Goal: Information Seeking & Learning: Find specific fact

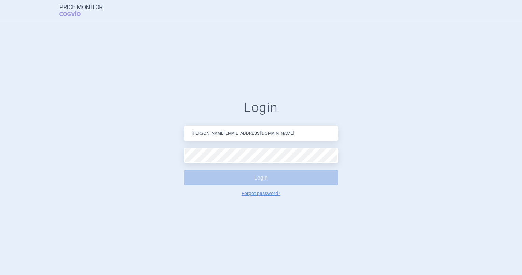
type input "[PERSON_NAME][EMAIL_ADDRESS][DOMAIN_NAME]"
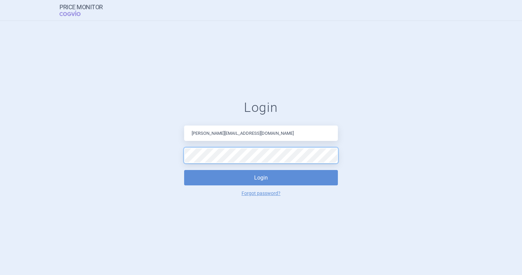
click at [184, 170] on button "Login" at bounding box center [261, 177] width 154 height 15
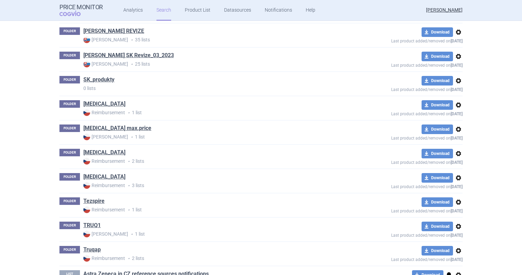
scroll to position [390, 0]
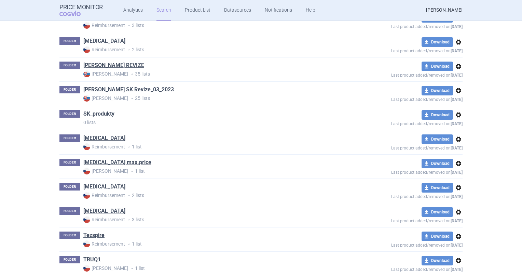
click at [95, 42] on link "[MEDICAL_DATA]" at bounding box center [104, 41] width 42 height 8
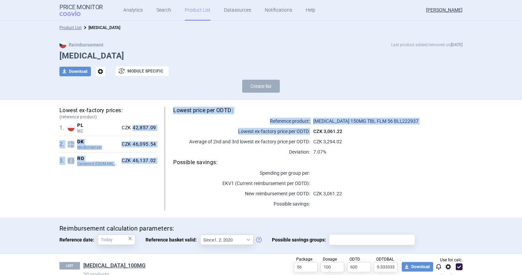
drag, startPoint x: 130, startPoint y: 129, endPoint x: 156, endPoint y: 126, distance: 25.7
click at [156, 126] on div "Lowest ex-factory prices: (reference product) 1 . PL MZ Poland MZ List of reimb…" at bounding box center [260, 159] width 403 height 104
drag, startPoint x: 156, startPoint y: 126, endPoint x: 152, endPoint y: 127, distance: 3.4
click at [156, 127] on div "Lowest price per ODTD: Reference product: [MEDICAL_DATA] 150MG TBL FLM 56 BLI ,…" at bounding box center [309, 159] width 306 height 104
click at [135, 125] on div "CZK 42,857.09" at bounding box center [137, 128] width 37 height 6
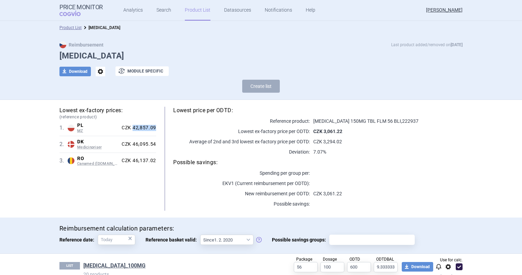
drag, startPoint x: 131, startPoint y: 125, endPoint x: 153, endPoint y: 126, distance: 21.9
click at [153, 126] on div "CZK 42,857.09" at bounding box center [137, 128] width 37 height 6
copy div "42,857.09"
click at [151, 184] on div "Lowest ex-factory prices: (reference product) 1 . PL MZ Poland MZ List of reimb…" at bounding box center [260, 159] width 403 height 104
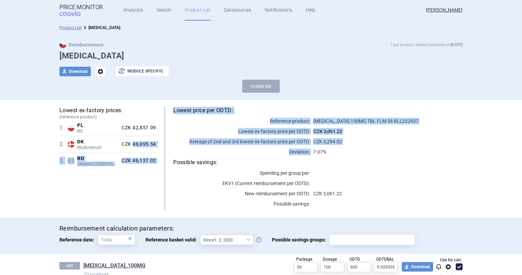
drag, startPoint x: 131, startPoint y: 144, endPoint x: 156, endPoint y: 145, distance: 24.6
click at [156, 145] on div "Lowest ex-factory prices: (reference product) 1 . PL MZ Poland MZ List of reimb…" at bounding box center [260, 159] width 403 height 104
click at [156, 145] on div "Lowest price per ODTD: Reference product: [MEDICAL_DATA] 150MG TBL FLM 56 BLI ,…" at bounding box center [309, 159] width 306 height 104
click at [143, 142] on div "CZK 46,095.54" at bounding box center [137, 144] width 37 height 6
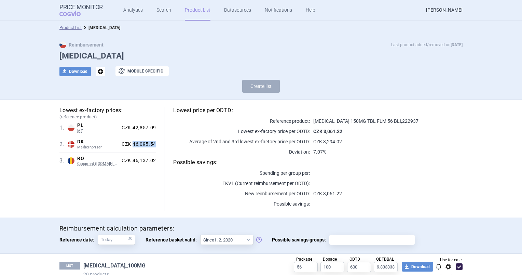
drag, startPoint x: 131, startPoint y: 143, endPoint x: 153, endPoint y: 146, distance: 21.7
click at [153, 146] on div "CZK 46,095.54" at bounding box center [137, 144] width 37 height 6
copy div "46,095.54"
click at [197, 157] on div "Lowest price per ODTD: Reference product: [MEDICAL_DATA] 150MG TBL FLM 56 BLI ,…" at bounding box center [309, 159] width 306 height 104
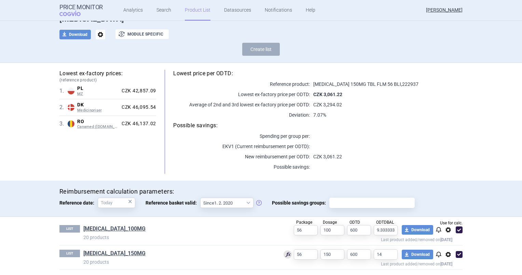
scroll to position [38, 0]
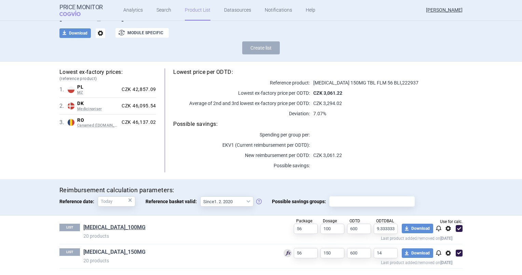
click at [105, 249] on link "[MEDICAL_DATA]_150MG" at bounding box center [114, 252] width 62 height 8
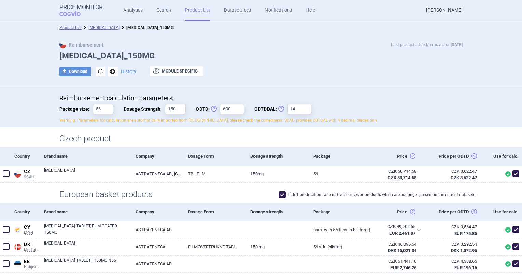
click at [324, 70] on div "download Download notifications options History exchange Module specific" at bounding box center [260, 71] width 403 height 10
click at [248, 50] on div "Reimbursement Last product added/removed on [DATE] [MEDICAL_DATA]_150MG downloa…" at bounding box center [261, 62] width 430 height 42
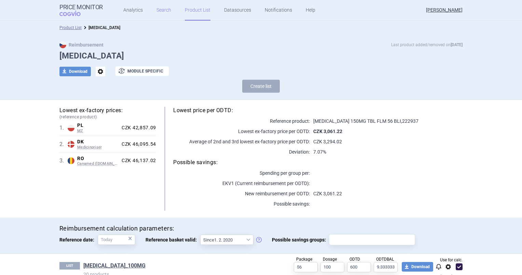
click at [158, 15] on link "Search" at bounding box center [163, 10] width 15 height 20
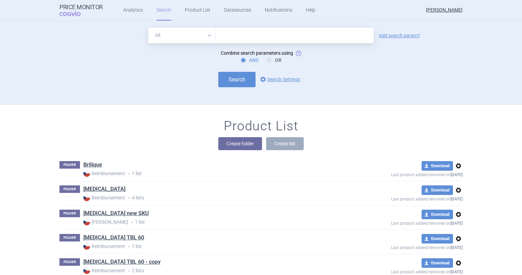
click at [293, 31] on input "text" at bounding box center [295, 35] width 158 height 15
type input "lynparza"
click button "Search" at bounding box center [236, 79] width 37 height 15
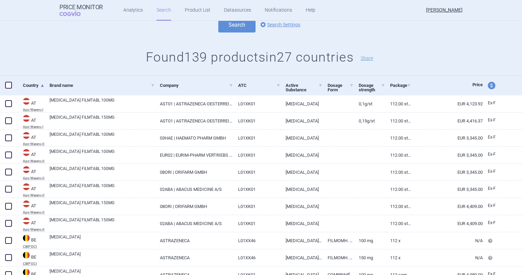
scroll to position [102, 0]
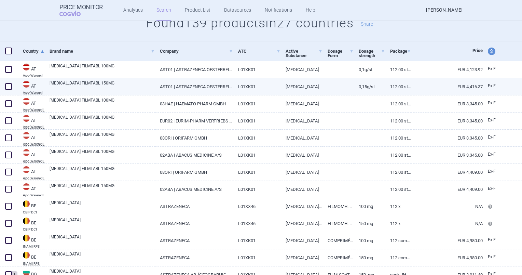
click at [10, 87] on span at bounding box center [8, 86] width 7 height 7
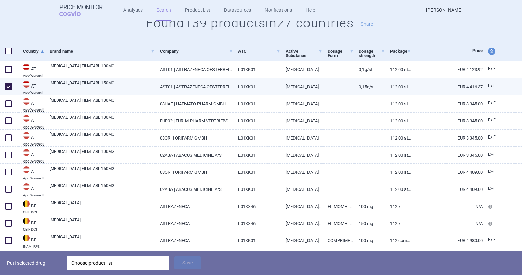
click at [6, 88] on span at bounding box center [8, 86] width 7 height 7
checkbox input "false"
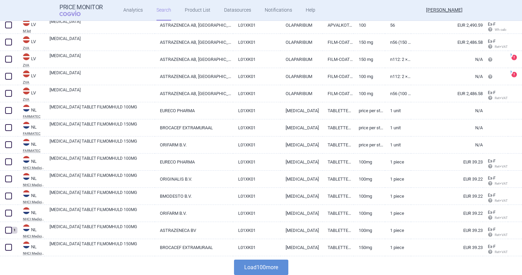
scroll to position [1619, 0]
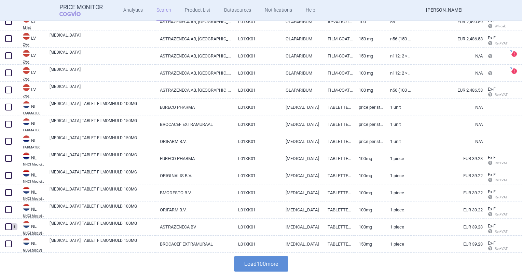
click at [250, 262] on button "Load 100 more" at bounding box center [261, 263] width 54 height 15
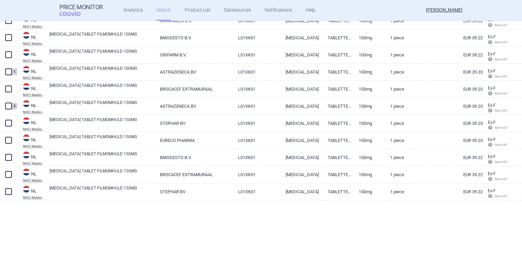
scroll to position [1943, 0]
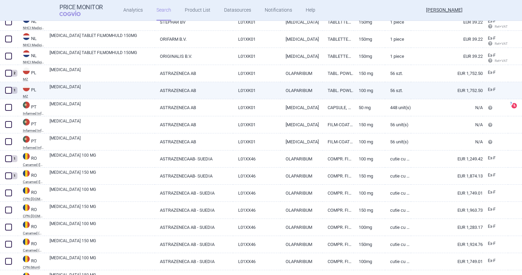
click at [60, 86] on link "[MEDICAL_DATA]" at bounding box center [102, 90] width 105 height 12
select select "EUR"
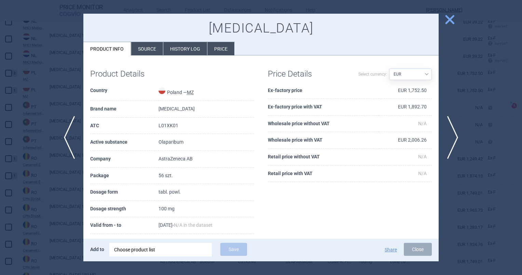
click at [450, 22] on span "close" at bounding box center [450, 20] width 12 height 12
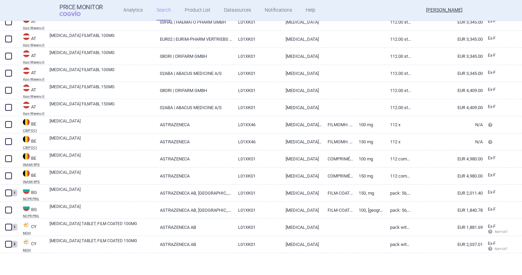
scroll to position [30, 0]
